Goal: Task Accomplishment & Management: Manage account settings

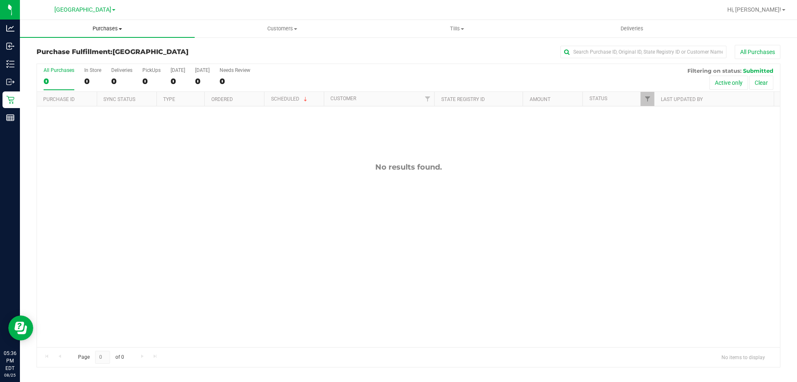
click at [115, 29] on span "Purchases" at bounding box center [107, 28] width 175 height 7
click at [94, 59] on li "Fulfillment" at bounding box center [107, 60] width 175 height 10
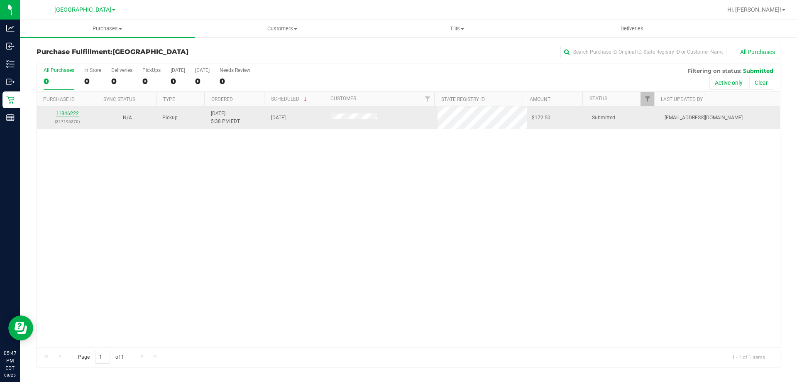
click at [64, 115] on link "11846222" at bounding box center [67, 113] width 23 height 6
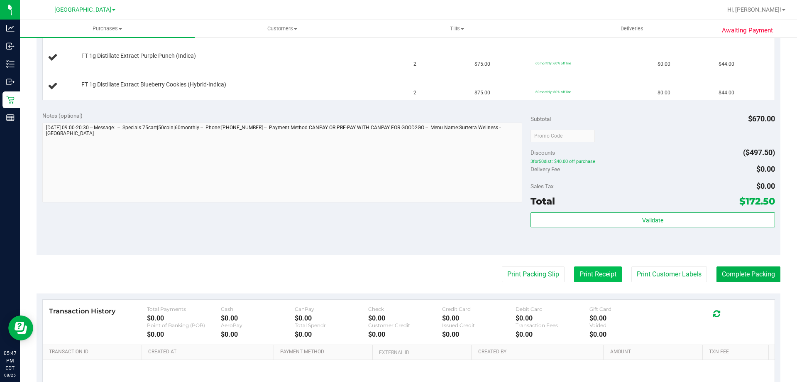
scroll to position [374, 0]
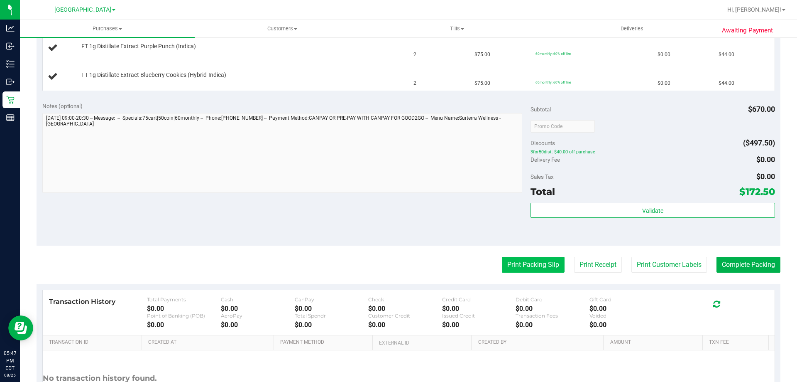
click at [514, 267] on button "Print Packing Slip" at bounding box center [533, 265] width 63 height 16
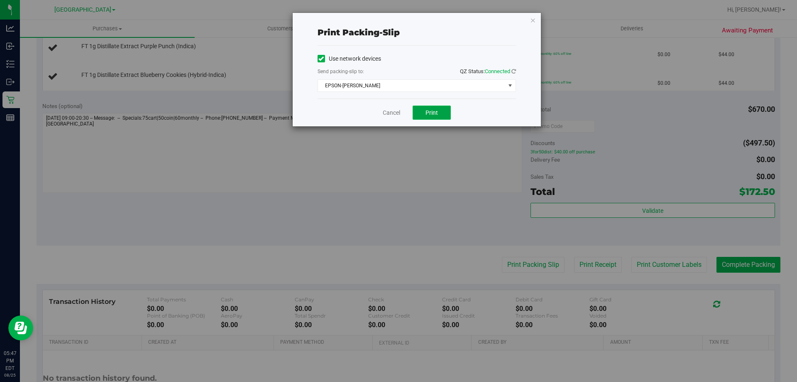
click at [441, 110] on button "Print" at bounding box center [432, 112] width 38 height 14
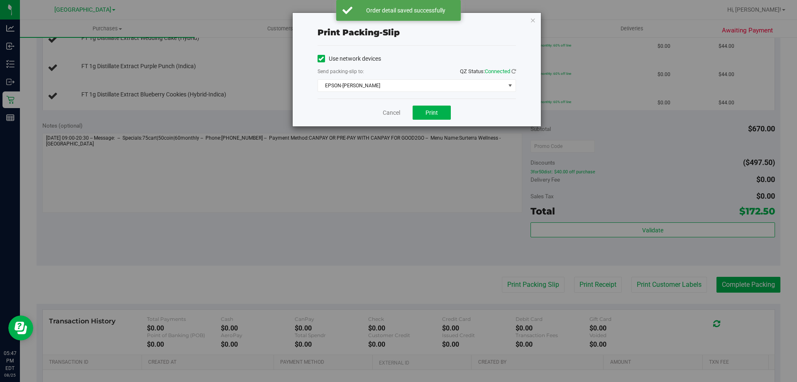
click at [536, 17] on div "Print packing-slip Use network devices Send packing-slip to: QZ Status: Connect…" at bounding box center [417, 69] width 248 height 113
click at [531, 20] on icon "button" at bounding box center [533, 20] width 6 height 10
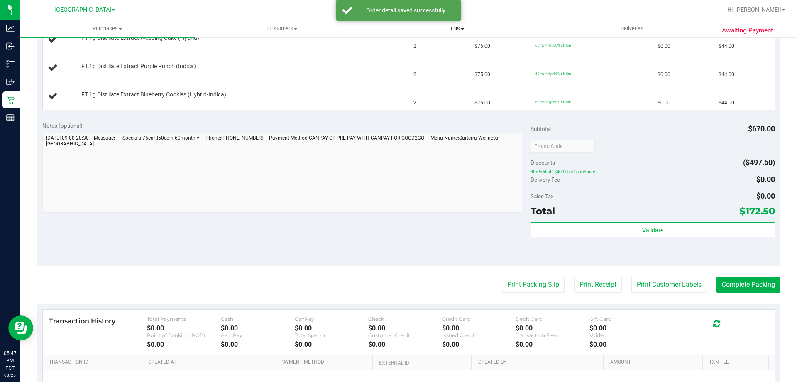
click at [502, 277] on button "Print Packing Slip" at bounding box center [533, 285] width 63 height 16
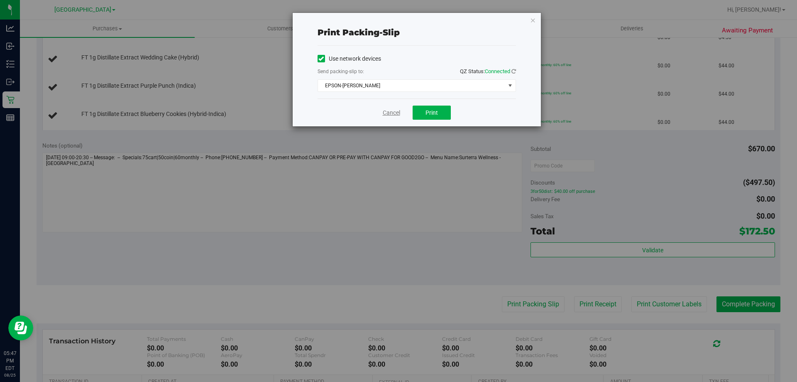
click at [389, 110] on link "Cancel" at bounding box center [391, 112] width 17 height 9
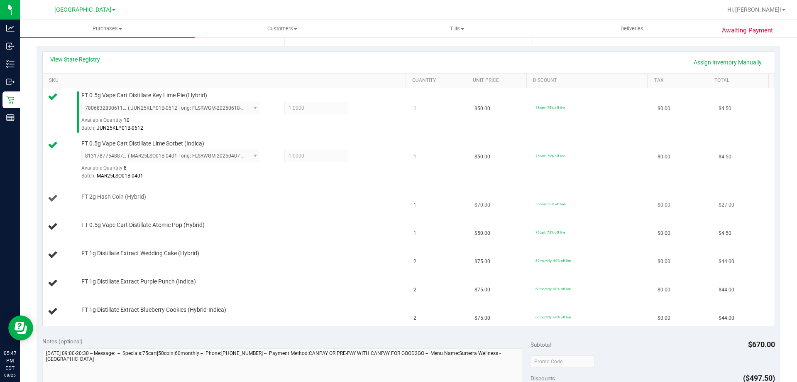
scroll to position [166, 0]
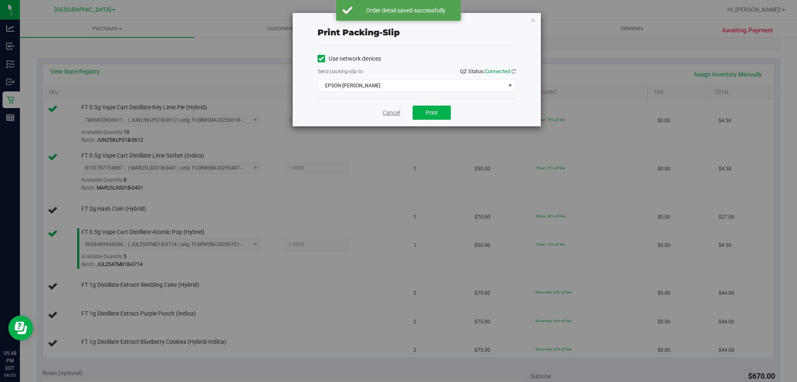
click at [385, 109] on link "Cancel" at bounding box center [391, 112] width 17 height 9
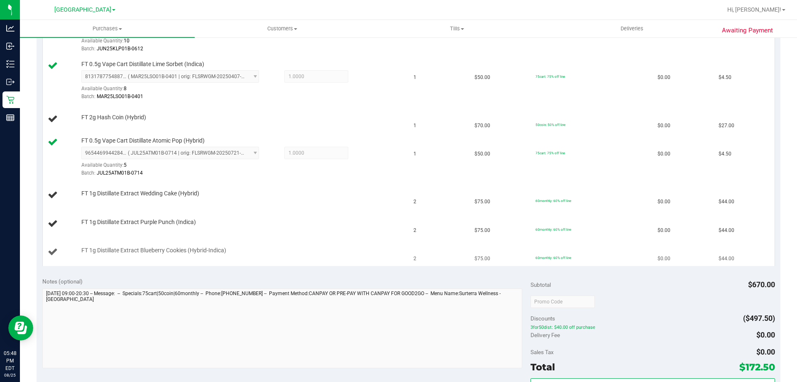
scroll to position [216, 0]
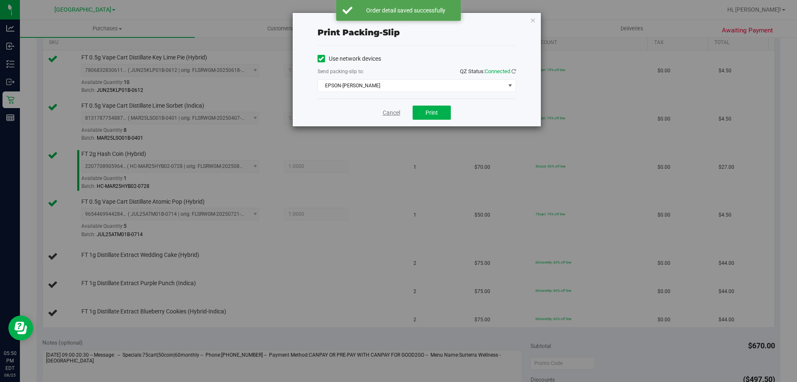
click at [387, 111] on link "Cancel" at bounding box center [391, 112] width 17 height 9
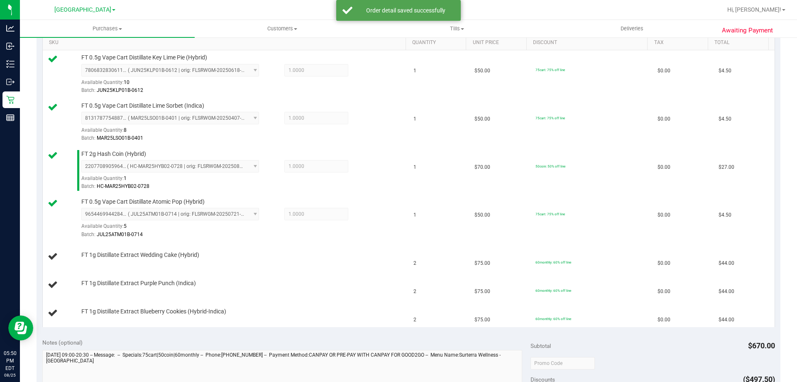
scroll to position [516, 0]
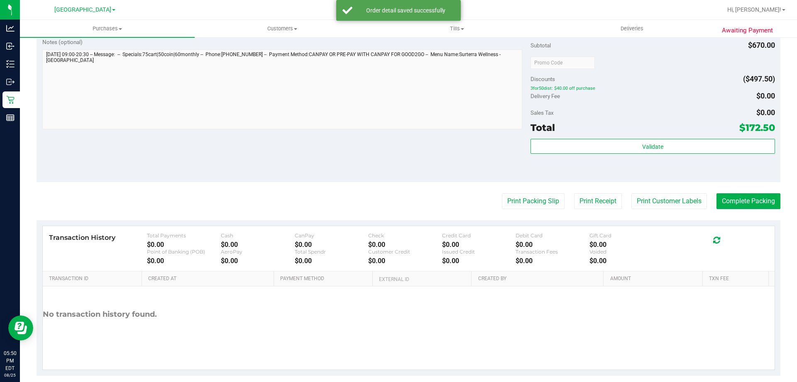
click at [502, 193] on button "Print Packing Slip" at bounding box center [533, 201] width 63 height 16
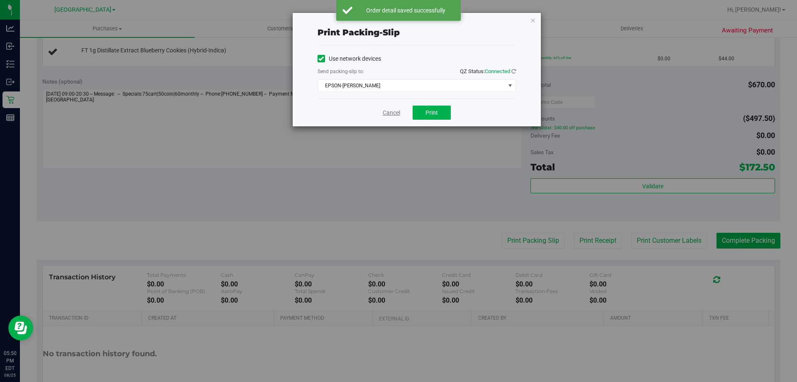
click at [391, 113] on link "Cancel" at bounding box center [391, 112] width 17 height 9
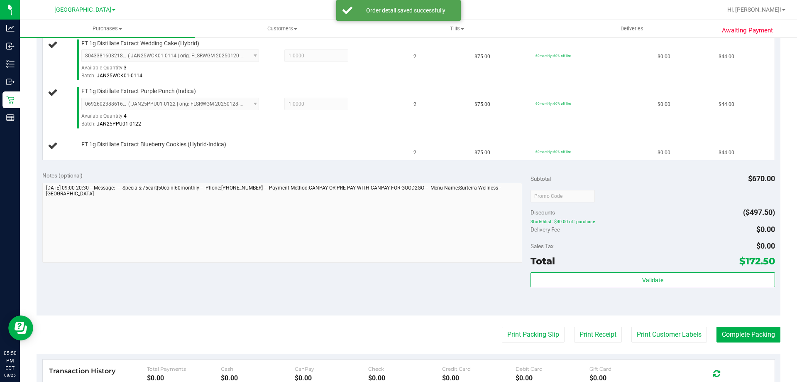
scroll to position [267, 0]
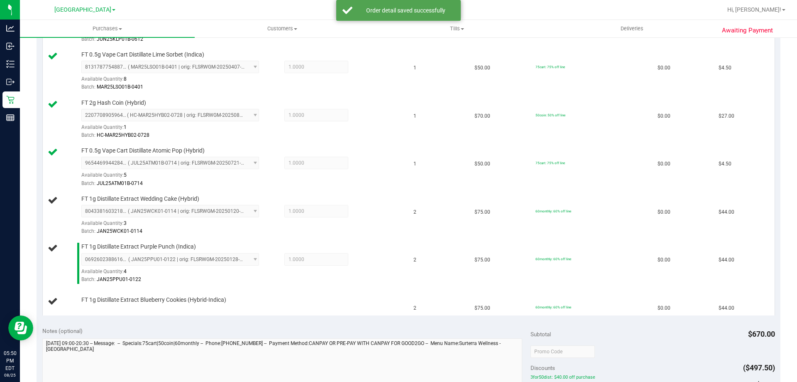
click at [29, 155] on div "Awaiting Payment Back Edit Purchase Cancel Purchase View Profile # 11846222 Bio…" at bounding box center [408, 225] width 777 height 911
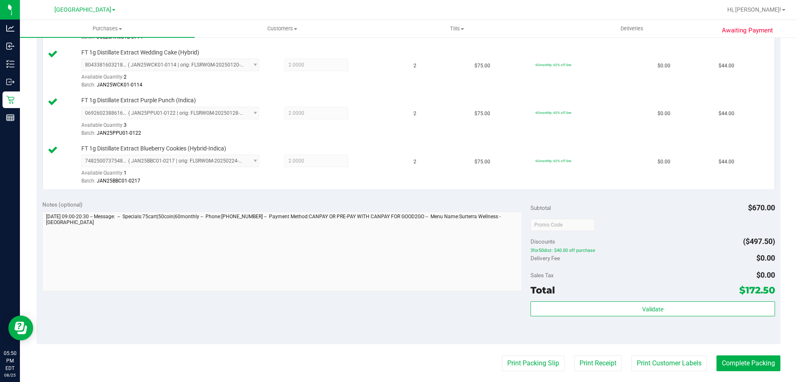
scroll to position [475, 0]
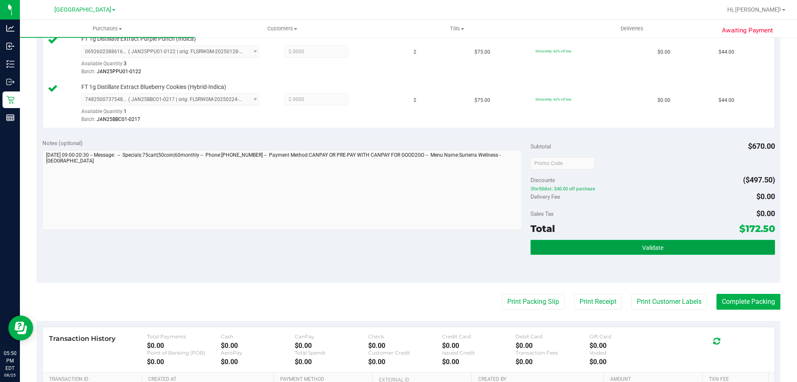
click at [548, 248] on button "Validate" at bounding box center [653, 247] width 244 height 15
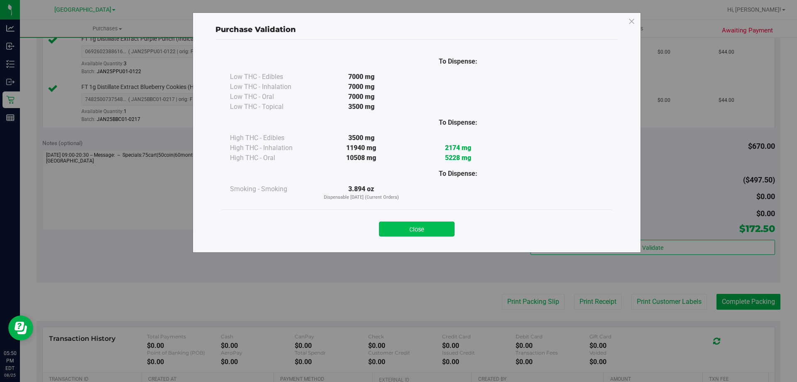
click at [411, 225] on button "Close" at bounding box center [417, 228] width 76 height 15
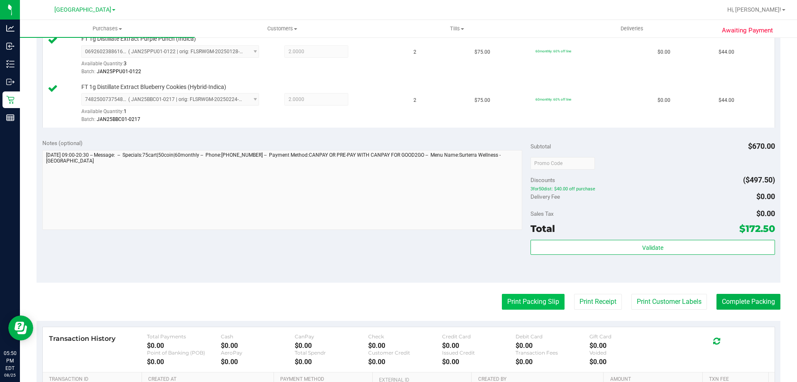
click at [506, 298] on button "Print Packing Slip" at bounding box center [533, 302] width 63 height 16
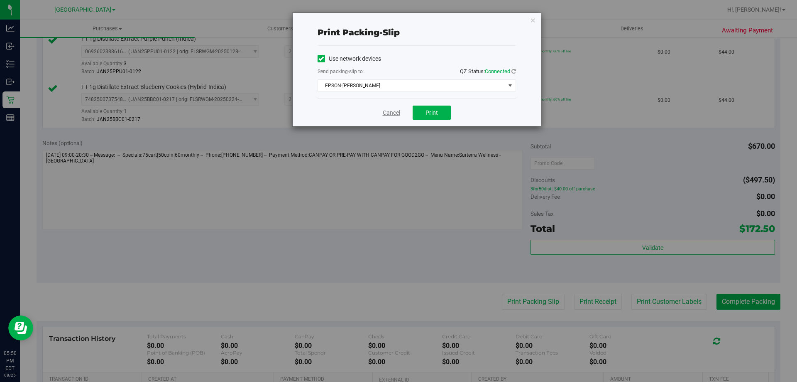
click at [395, 112] on link "Cancel" at bounding box center [391, 112] width 17 height 9
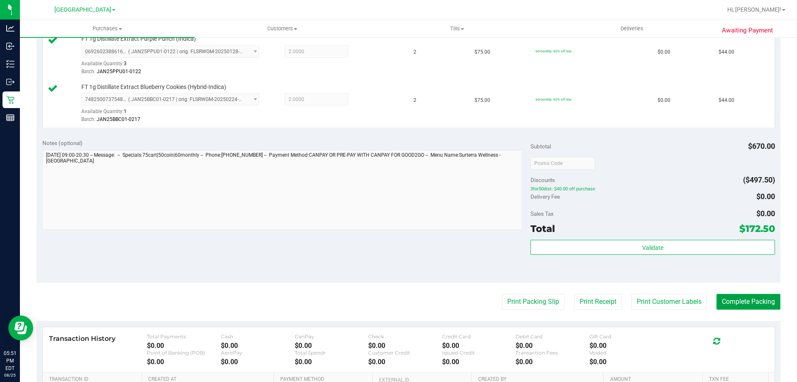
click at [767, 297] on button "Complete Packing" at bounding box center [749, 302] width 64 height 16
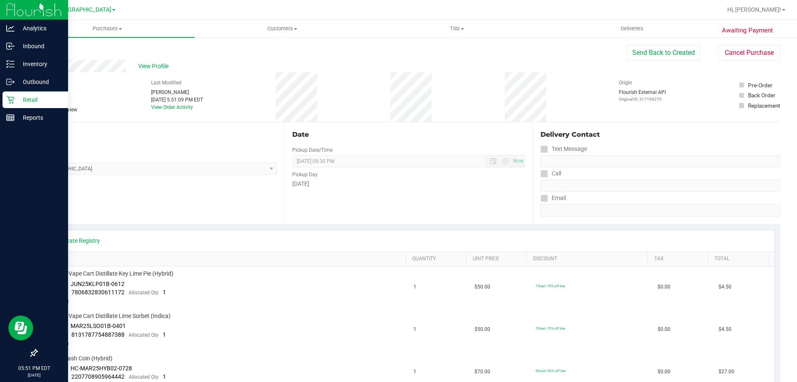
click at [3, 96] on div "Retail" at bounding box center [35, 99] width 66 height 17
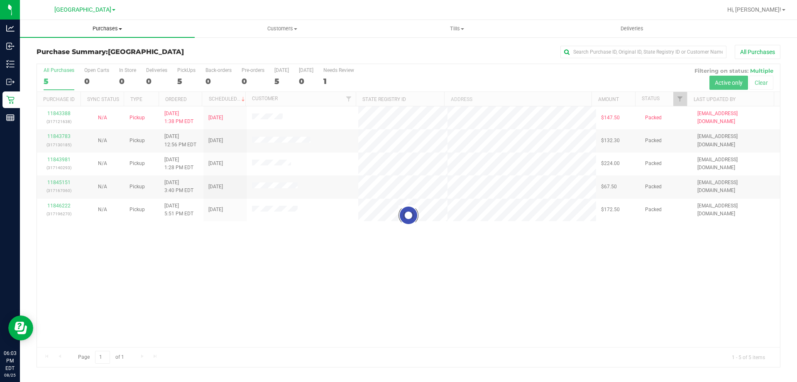
click at [120, 26] on span "Purchases" at bounding box center [107, 28] width 175 height 7
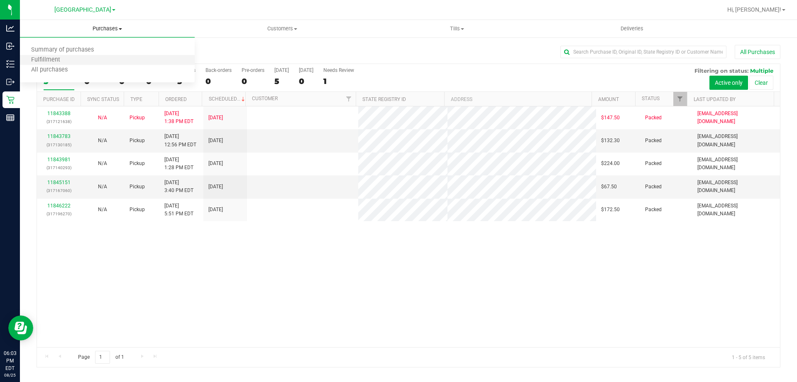
click at [77, 58] on li "Fulfillment" at bounding box center [107, 60] width 175 height 10
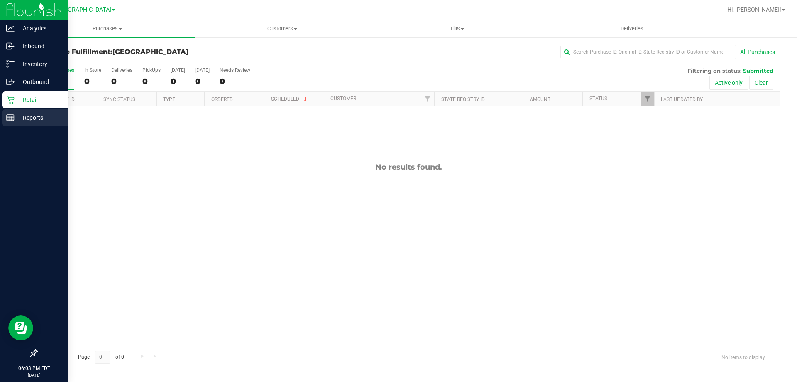
click at [44, 114] on p "Reports" at bounding box center [40, 118] width 50 height 10
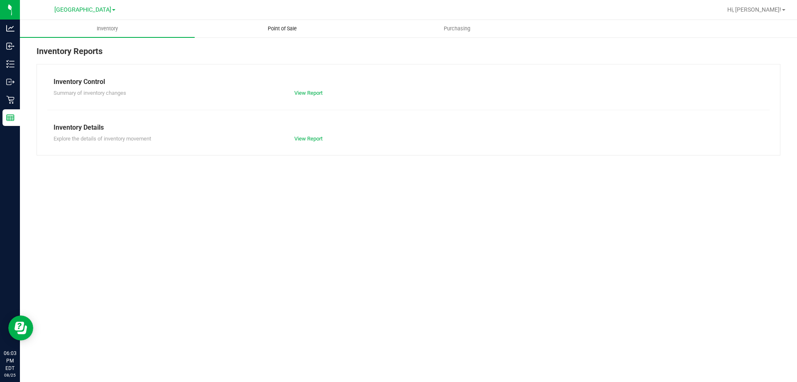
click at [288, 32] on uib-tab-heading "Point of Sale" at bounding box center [282, 28] width 174 height 17
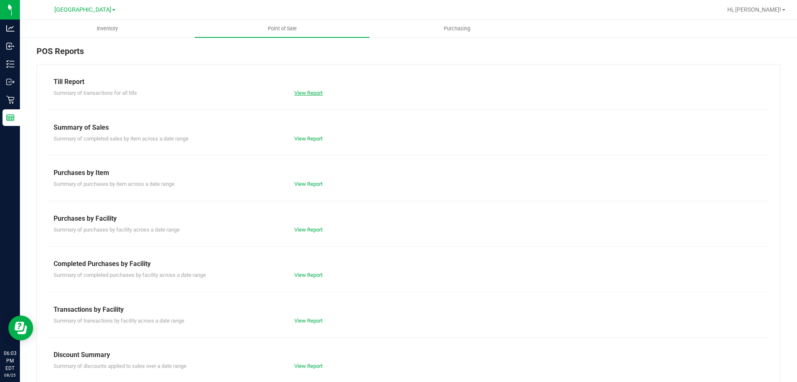
click at [300, 93] on link "View Report" at bounding box center [308, 93] width 28 height 6
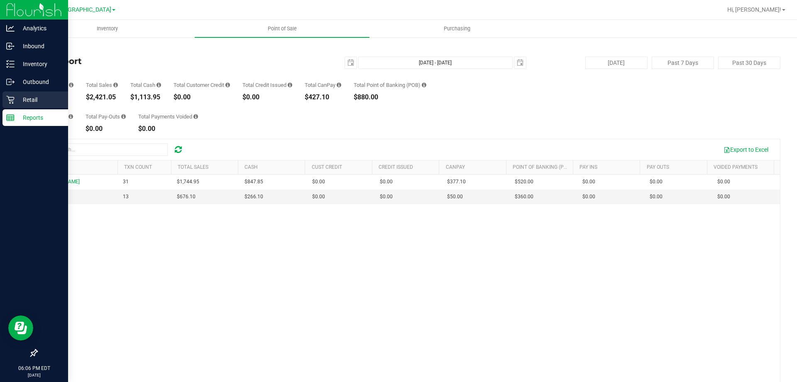
click at [34, 98] on p "Retail" at bounding box center [40, 100] width 50 height 10
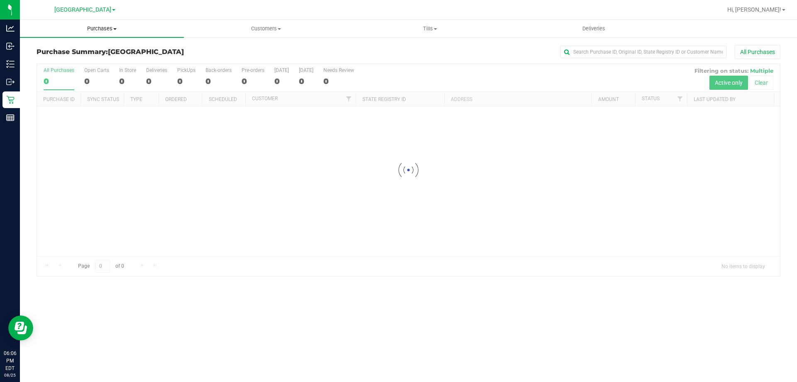
click at [108, 20] on uib-tab-heading "Purchases Summary of purchases Fulfillment All purchases" at bounding box center [102, 28] width 164 height 17
click at [72, 59] on li "Fulfillment" at bounding box center [102, 60] width 164 height 10
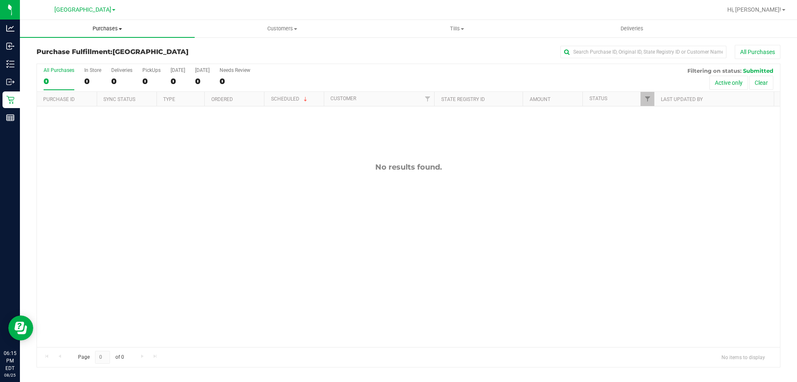
click at [123, 31] on span "Purchases" at bounding box center [107, 28] width 175 height 7
click at [105, 55] on li "Fulfillment" at bounding box center [107, 60] width 175 height 10
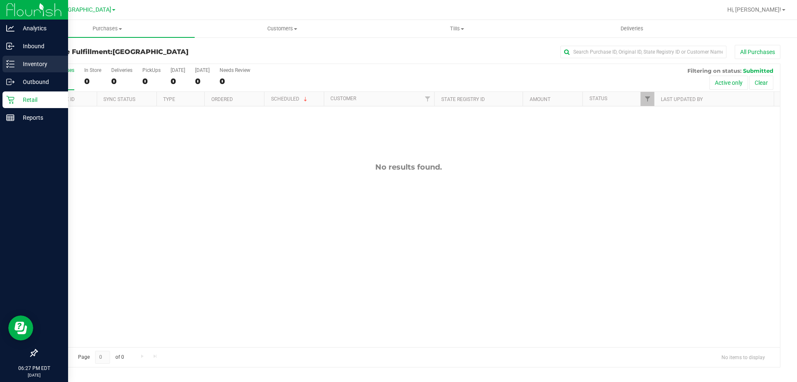
click at [5, 57] on div "Inventory" at bounding box center [35, 64] width 66 height 17
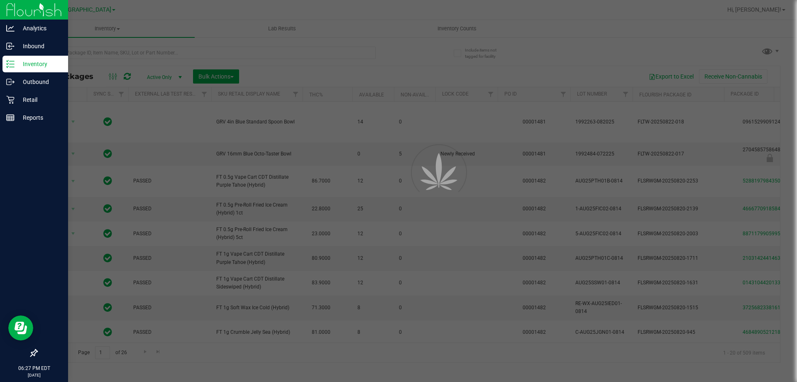
click at [73, 55] on div at bounding box center [398, 191] width 797 height 382
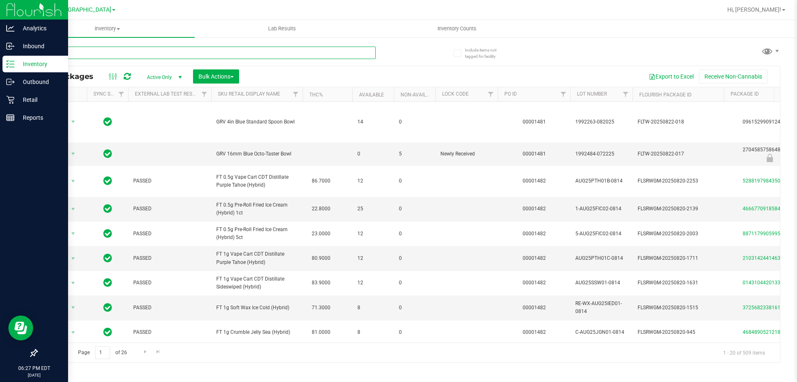
click at [73, 54] on input "text" at bounding box center [206, 53] width 339 height 12
type input "fic"
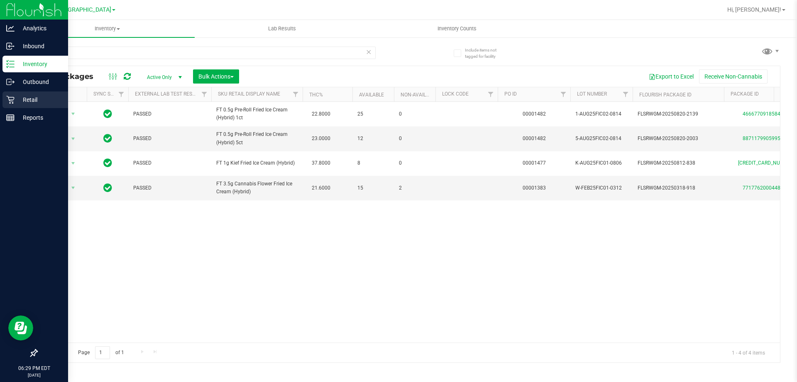
click at [12, 100] on icon at bounding box center [10, 100] width 8 height 8
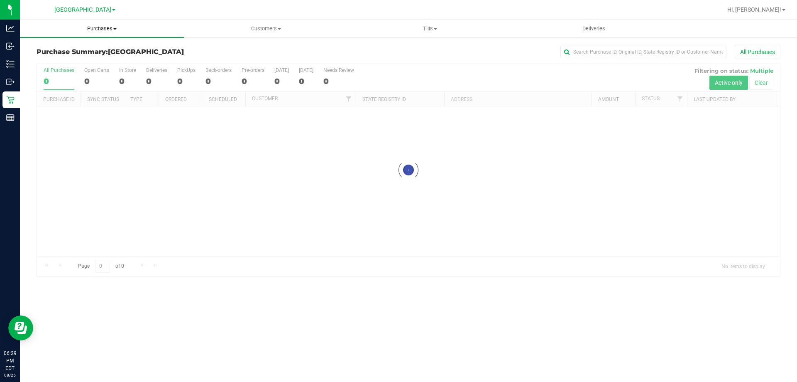
click at [108, 25] on span "Purchases" at bounding box center [102, 28] width 164 height 7
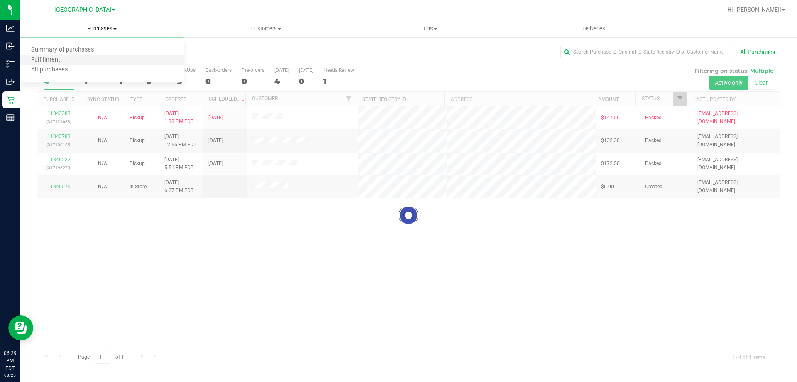
click at [84, 62] on li "Fulfillment" at bounding box center [102, 60] width 164 height 10
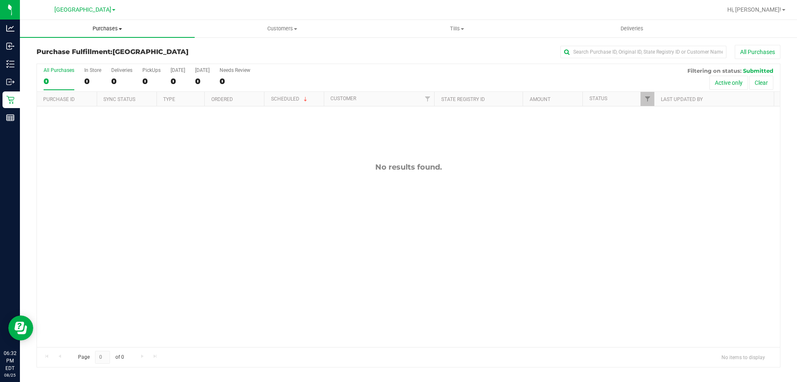
click at [89, 29] on span "Purchases" at bounding box center [107, 28] width 175 height 7
click at [67, 59] on span "Fulfillment" at bounding box center [45, 59] width 51 height 7
click at [106, 34] on uib-tab-heading "Purchases Summary of purchases Fulfillment All purchases" at bounding box center [107, 28] width 175 height 17
click at [93, 55] on li "Fulfillment" at bounding box center [107, 60] width 175 height 10
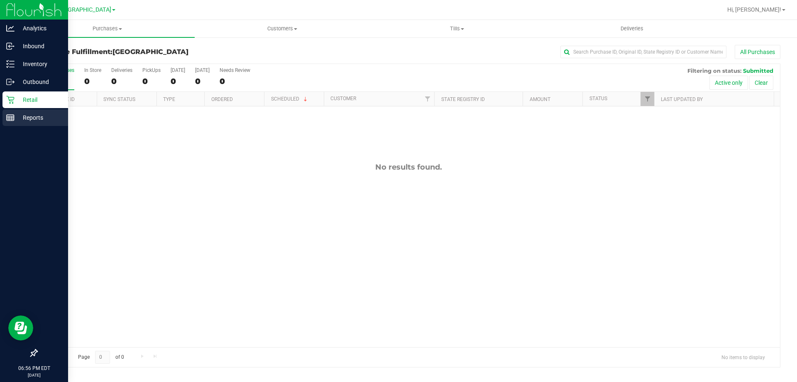
click at [2, 122] on div "Reports" at bounding box center [35, 117] width 66 height 17
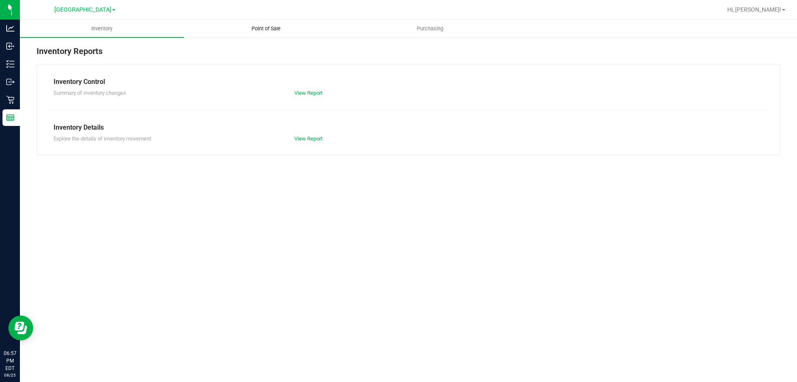
click at [243, 25] on span "Point of Sale" at bounding box center [265, 28] width 51 height 7
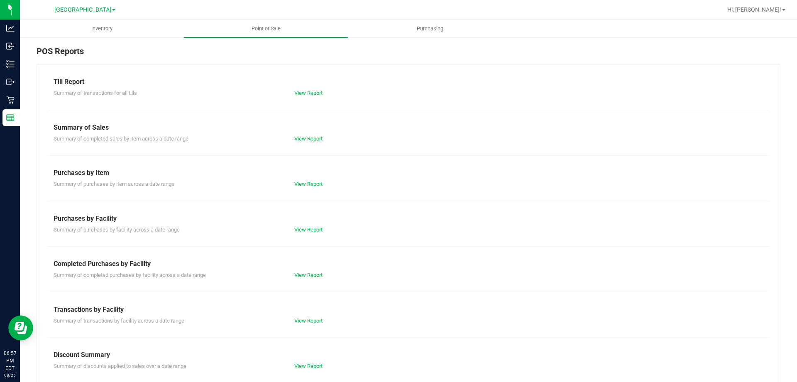
click at [315, 98] on div "Till Report Summary of transactions for all tills View Report Summary of Sales …" at bounding box center [409, 246] width 744 height 364
click at [314, 94] on link "View Report" at bounding box center [308, 93] width 28 height 6
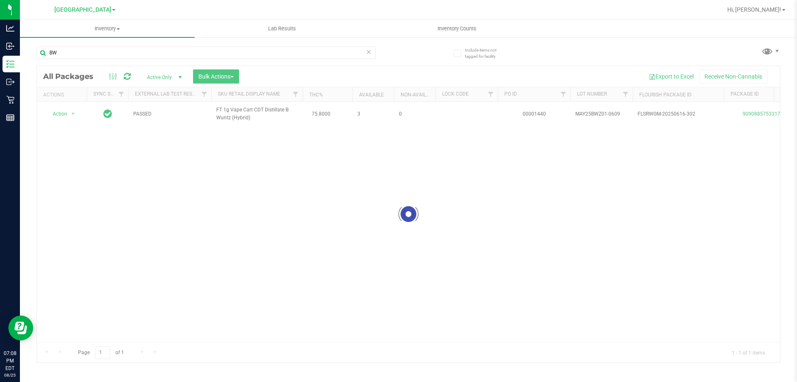
click at [103, 11] on span "[GEOGRAPHIC_DATA]" at bounding box center [82, 9] width 57 height 7
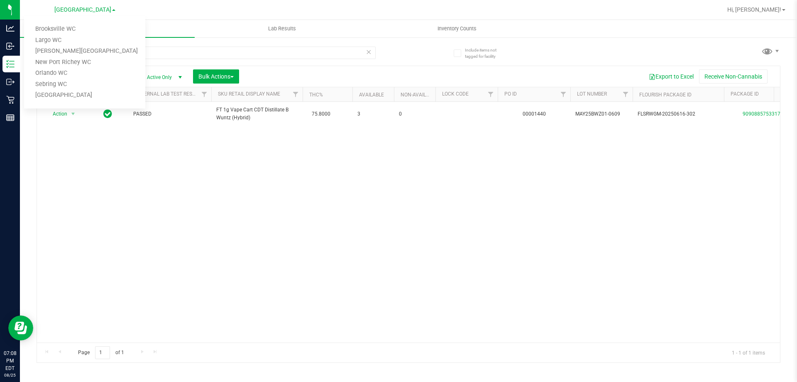
click at [304, 228] on div "Action Action Adjust qty Create package Edit attributes Global inventory Locate…" at bounding box center [408, 222] width 743 height 240
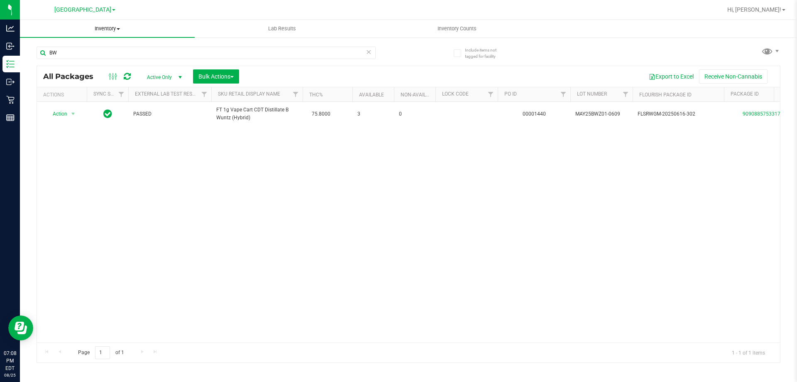
click at [107, 29] on span "Inventory" at bounding box center [107, 28] width 175 height 7
click at [81, 182] on div "Action Action Adjust qty Create package Edit attributes Global inventory Locate…" at bounding box center [408, 222] width 743 height 240
click at [95, 34] on uib-tab-heading "Inventory All packages All inventory Waste log Create inventory" at bounding box center [107, 28] width 175 height 17
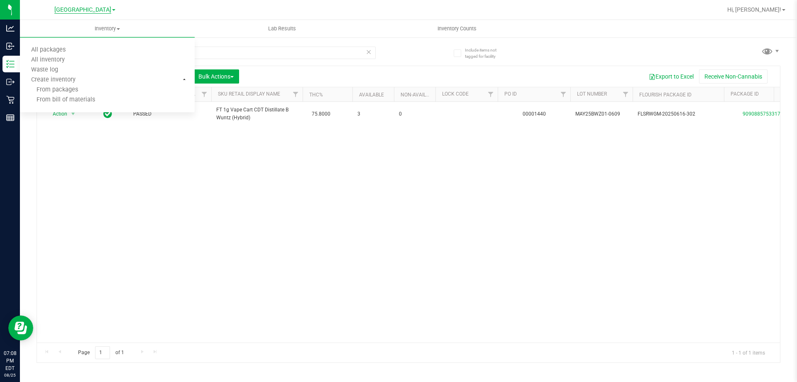
click at [94, 11] on span "[GEOGRAPHIC_DATA]" at bounding box center [82, 9] width 57 height 7
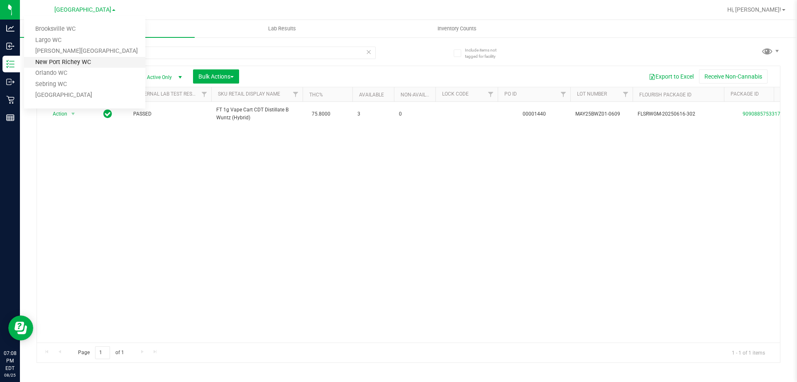
click at [84, 64] on link "New Port Richey WC" at bounding box center [84, 62] width 121 height 11
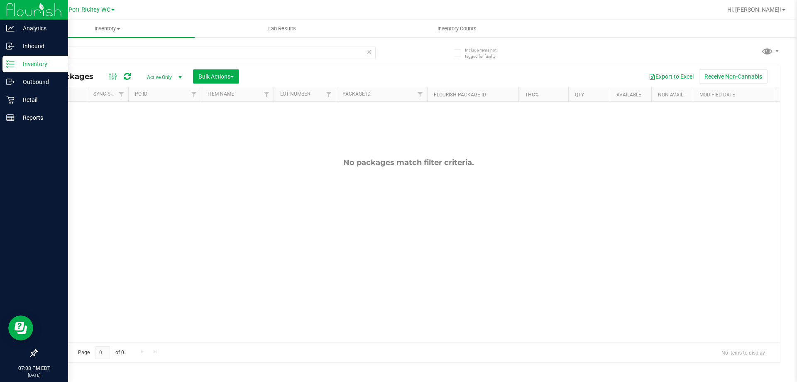
click at [18, 66] on p "Inventory" at bounding box center [40, 64] width 50 height 10
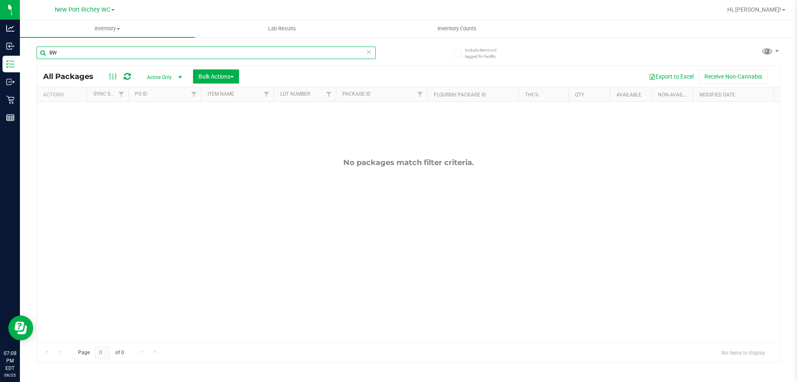
click at [106, 54] on input "BW" at bounding box center [206, 53] width 339 height 12
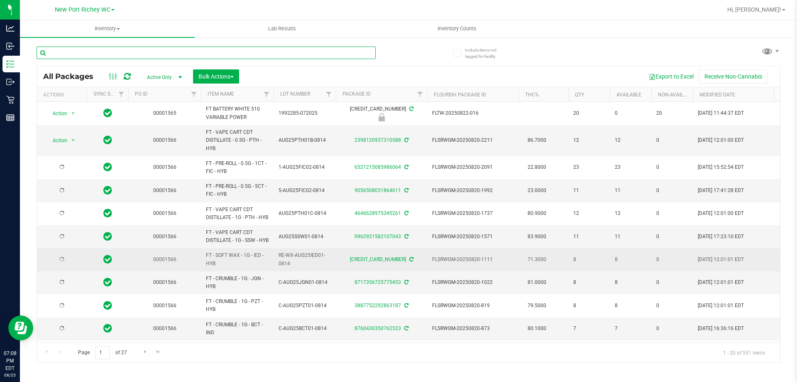
type input "[DATE]"
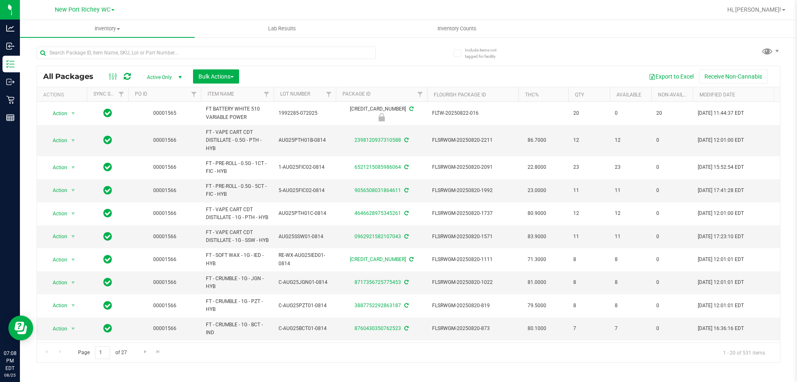
click at [209, 37] on ul "Inventory All packages All inventory Waste log Create inventory Lab Results Inv…" at bounding box center [418, 29] width 797 height 18
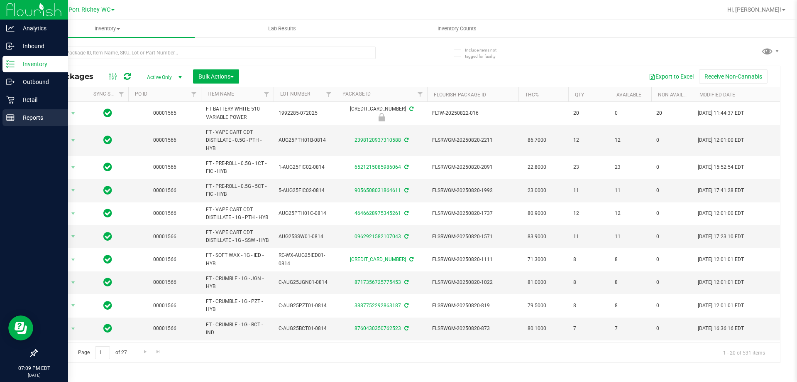
click at [25, 117] on p "Reports" at bounding box center [40, 118] width 50 height 10
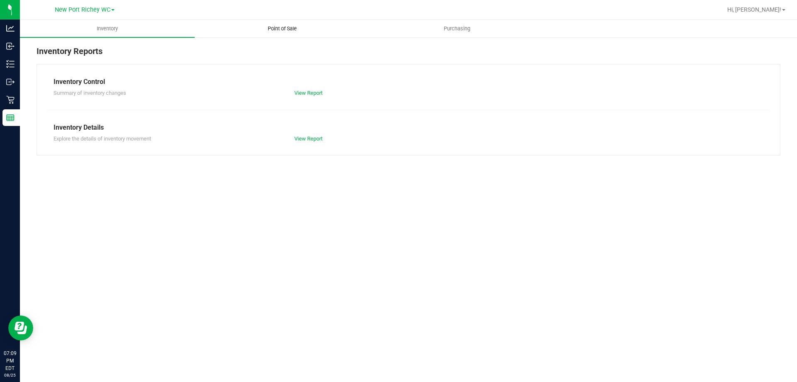
click at [278, 28] on span "Point of Sale" at bounding box center [282, 28] width 51 height 7
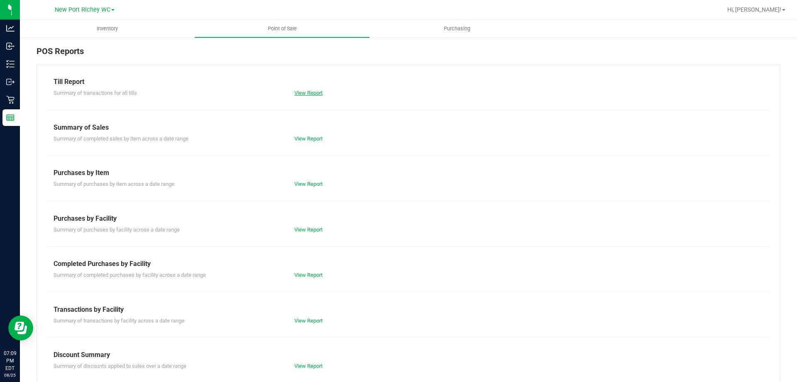
click at [302, 92] on link "View Report" at bounding box center [308, 93] width 28 height 6
